Goal: Navigation & Orientation: Find specific page/section

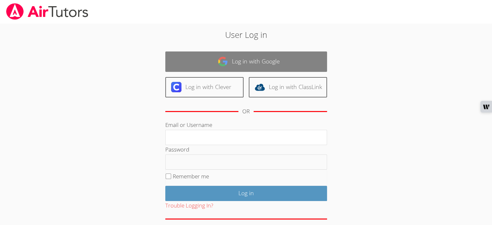
click at [241, 62] on link "Log in with Google" at bounding box center [246, 61] width 162 height 20
